Goal: Check status: Check status

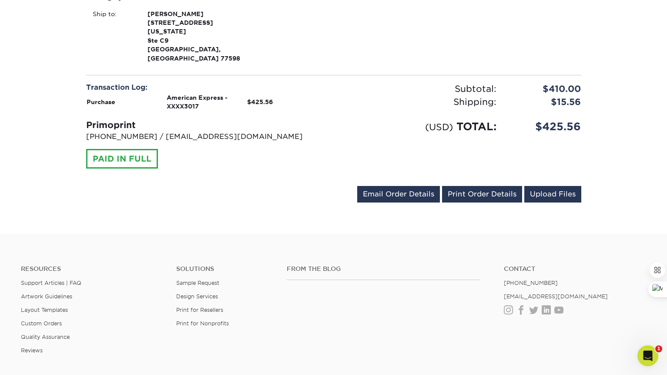
scroll to position [557, 0]
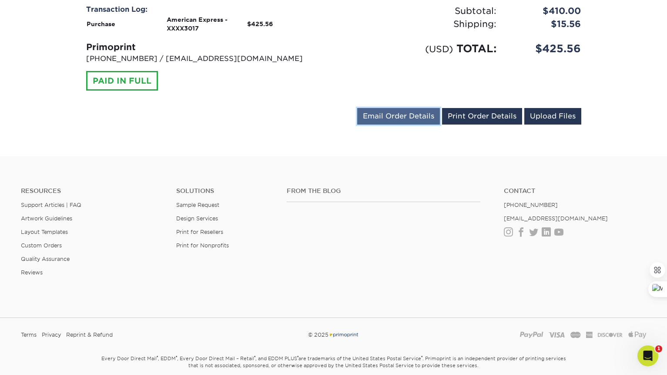
click at [383, 108] on link "Email Order Details" at bounding box center [398, 116] width 83 height 17
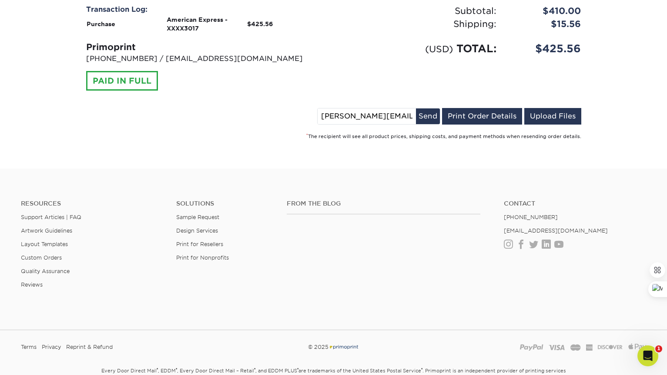
scroll to position [422, 0]
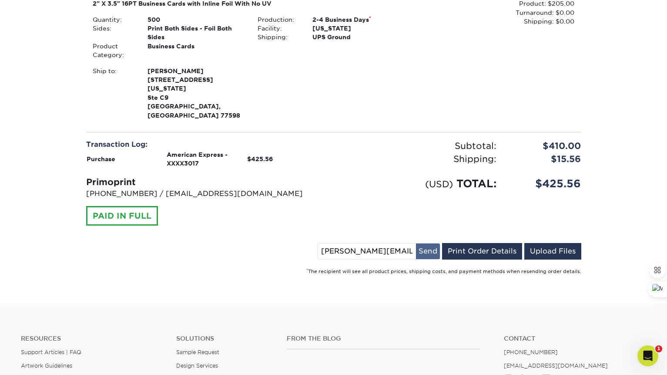
click at [428, 243] on button "Send" at bounding box center [428, 251] width 24 height 16
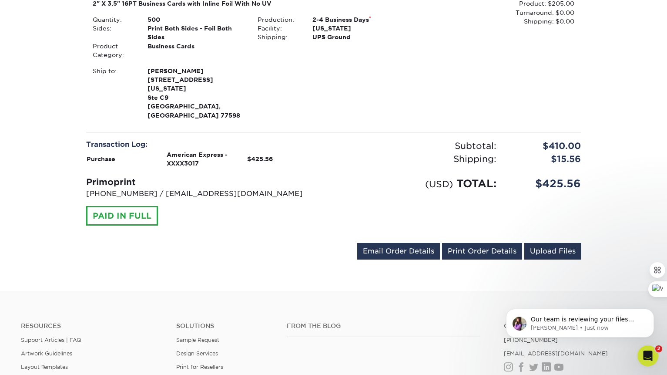
scroll to position [0, 0]
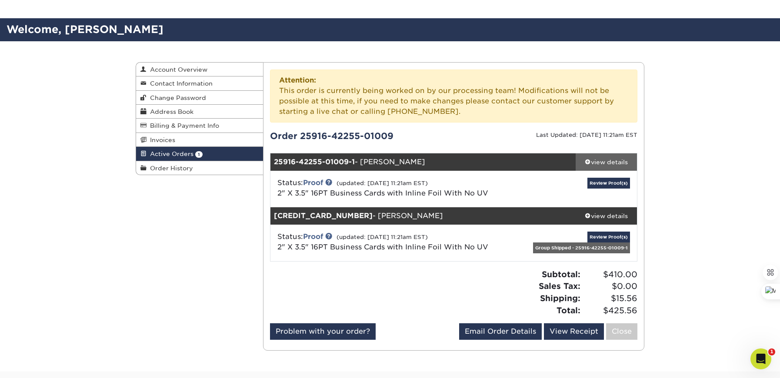
scroll to position [75, 0]
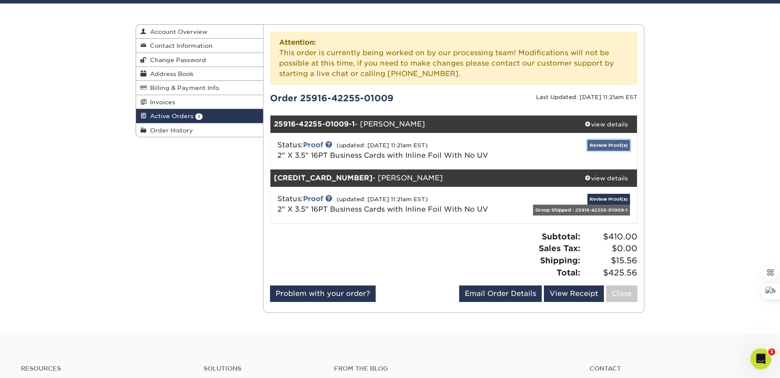
click at [616, 144] on link "Review Proof(s)" at bounding box center [609, 145] width 43 height 11
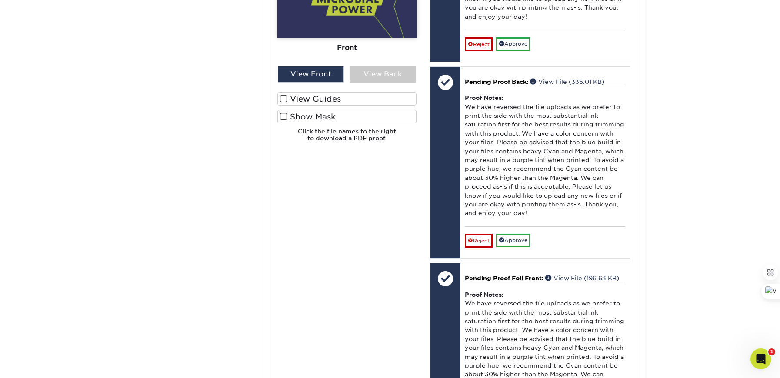
scroll to position [603, 0]
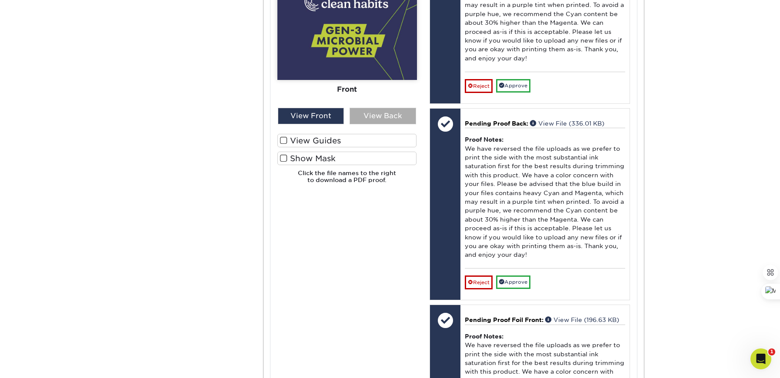
click at [384, 119] on div "View Back" at bounding box center [383, 116] width 67 height 17
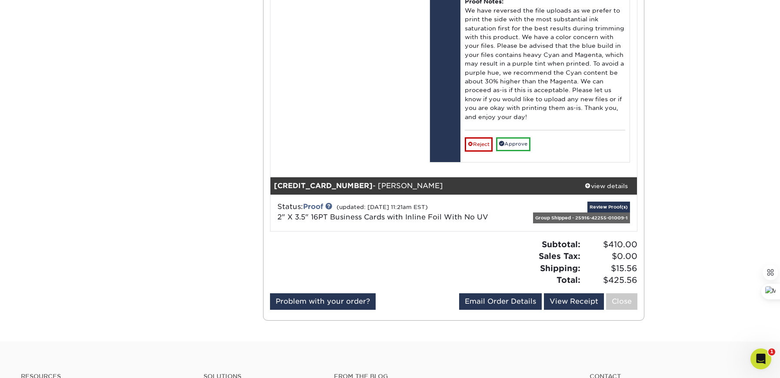
scroll to position [1178, 0]
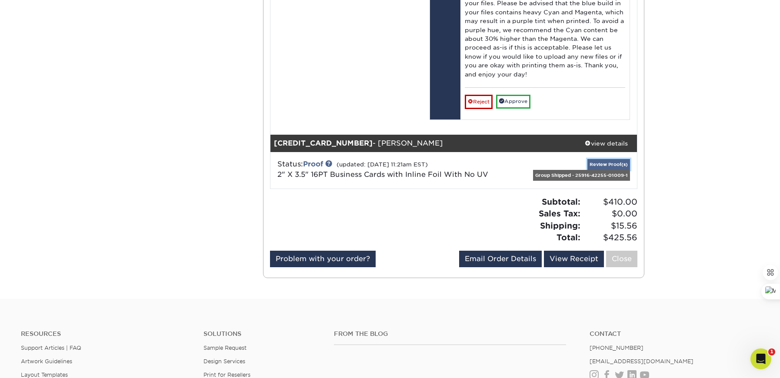
click at [606, 164] on link "Review Proof(s)" at bounding box center [609, 164] width 43 height 11
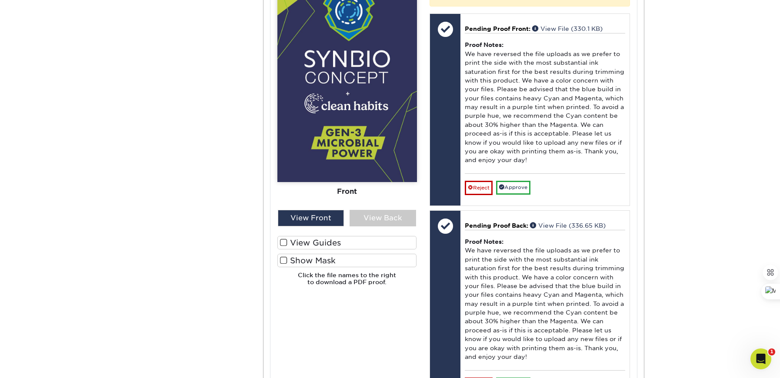
scroll to position [1597, 0]
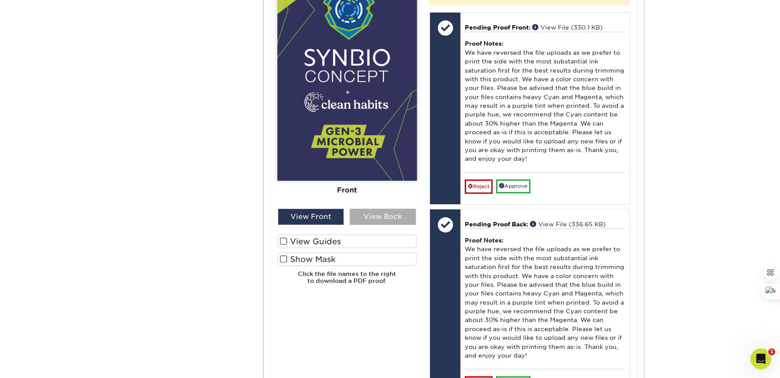
click at [391, 218] on div "View Back" at bounding box center [383, 217] width 67 height 17
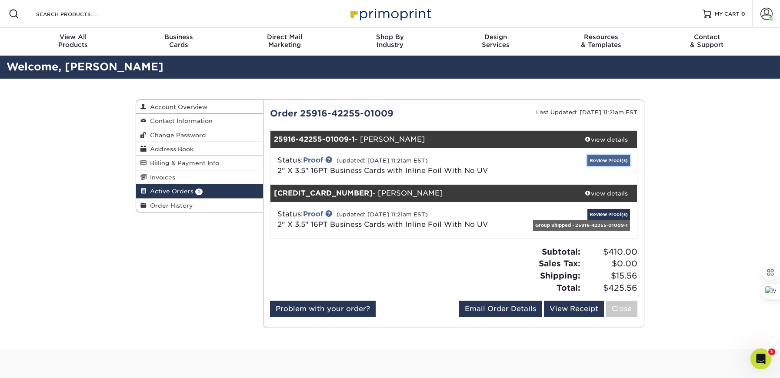
click at [613, 160] on link "Review Proof(s)" at bounding box center [609, 160] width 43 height 11
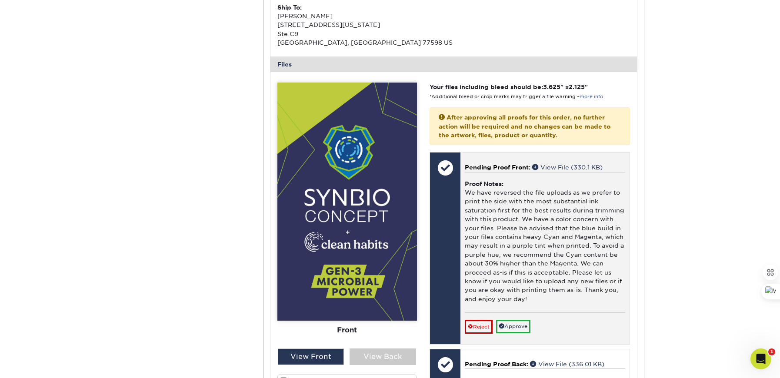
scroll to position [303, 0]
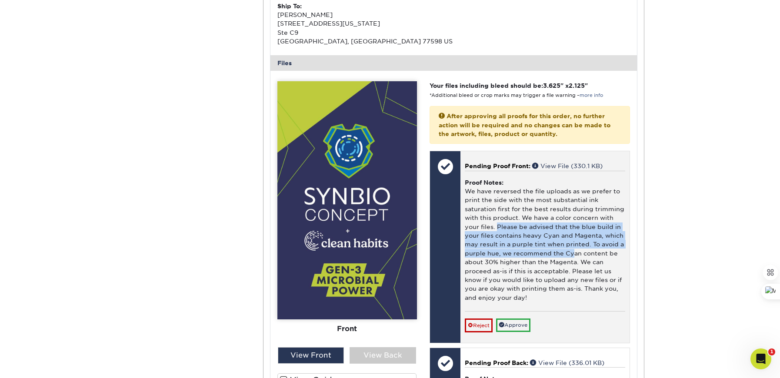
drag, startPoint x: 498, startPoint y: 226, endPoint x: 572, endPoint y: 250, distance: 77.2
click at [572, 250] on div "Proof Notes: We have reversed the file uploads as we prefer to print the side w…" at bounding box center [545, 241] width 161 height 141
